Goal: Task Accomplishment & Management: Use online tool/utility

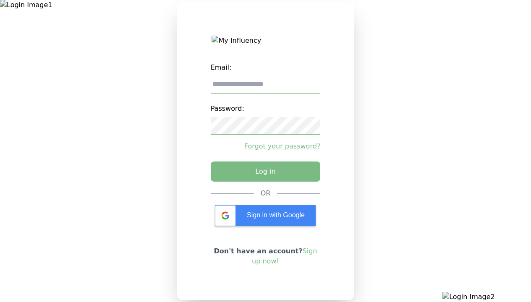
click at [265, 88] on input "email" at bounding box center [266, 85] width 110 height 18
type input "**********"
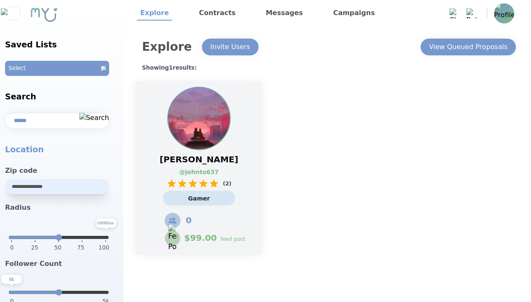
click at [199, 168] on link "@ johnto637" at bounding box center [194, 172] width 31 height 9
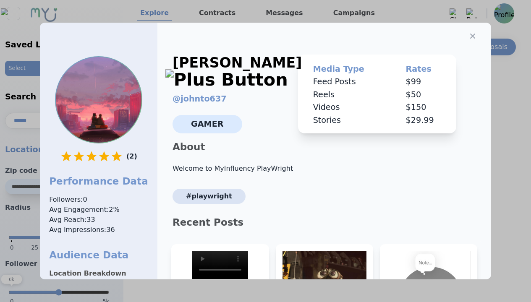
select select "*"
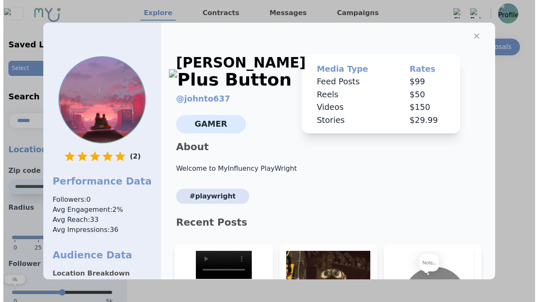
scroll to position [127, 0]
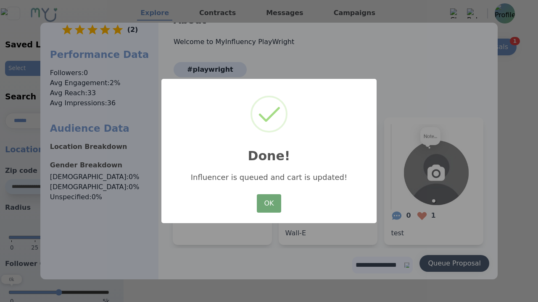
click at [269, 204] on button "OK" at bounding box center [269, 203] width 24 height 18
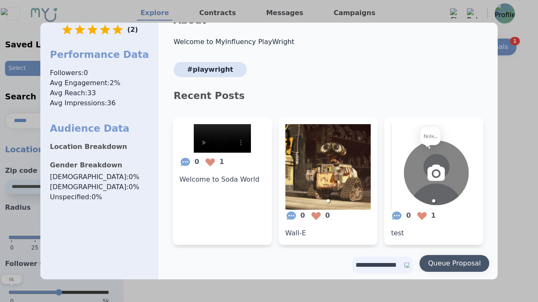
scroll to position [0, 0]
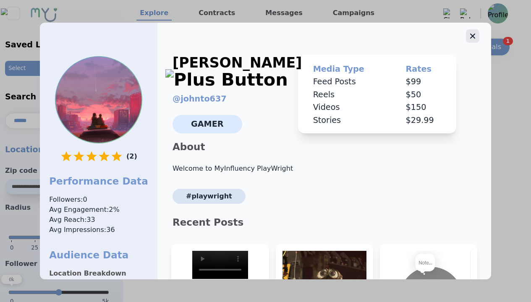
click at [470, 34] on icon "button" at bounding box center [472, 36] width 5 height 5
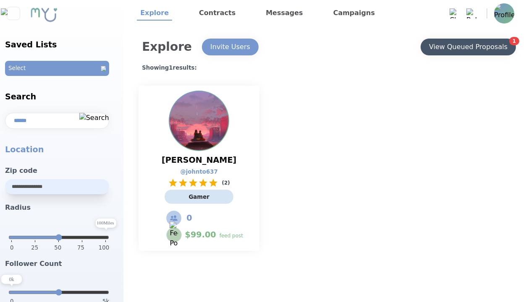
click at [468, 47] on div "View Queued Proposals" at bounding box center [468, 47] width 79 height 10
select select "*"
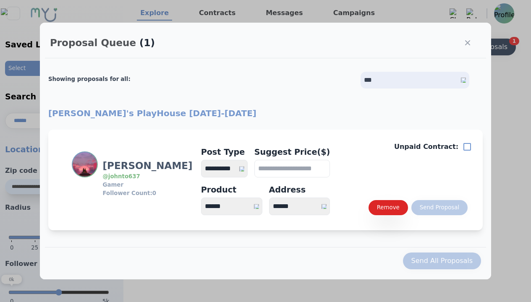
select select "*"
click at [229, 169] on select "**********" at bounding box center [224, 169] width 47 height 18
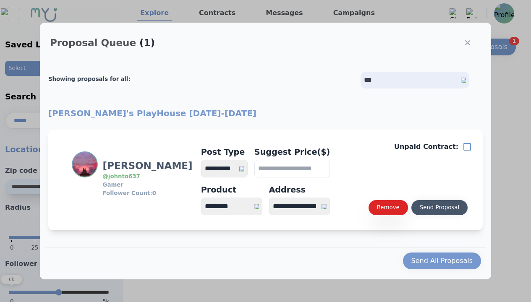
click at [439, 208] on div "Send Proposal" at bounding box center [439, 208] width 39 height 8
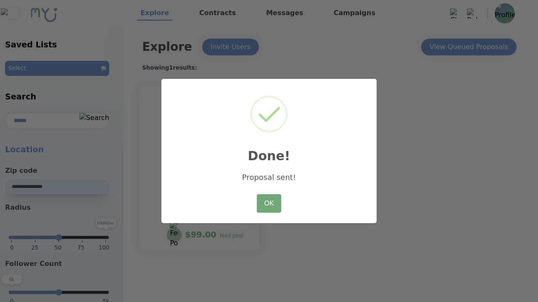
click at [269, 204] on button "OK" at bounding box center [269, 203] width 24 height 18
